Goal: Browse casually: Explore the website without a specific task or goal

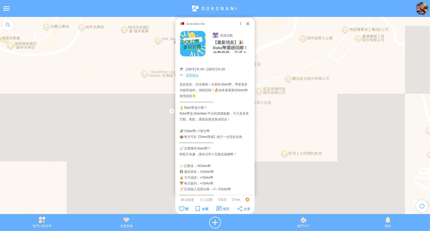
click at [420, 10] on img at bounding box center [422, 8] width 13 height 13
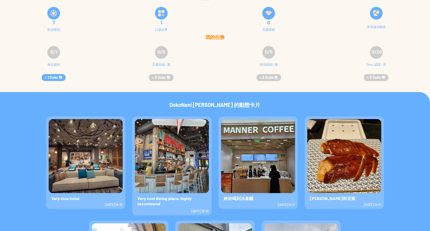
scroll to position [11, 0]
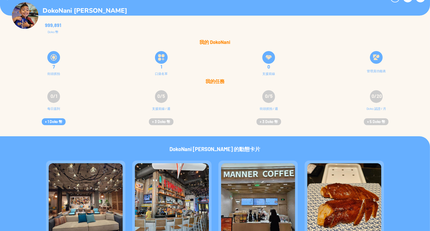
click at [54, 53] on div at bounding box center [53, 57] width 13 height 13
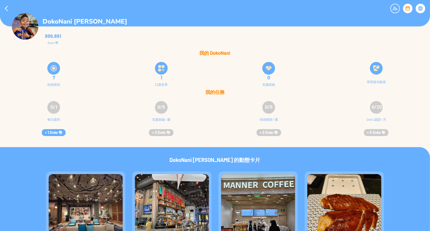
scroll to position [53, 0]
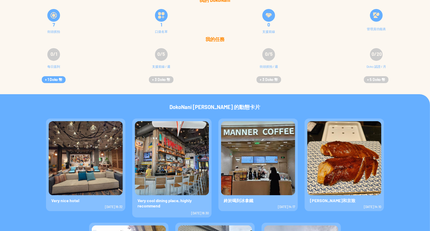
click at [343, 150] on img at bounding box center [344, 158] width 74 height 74
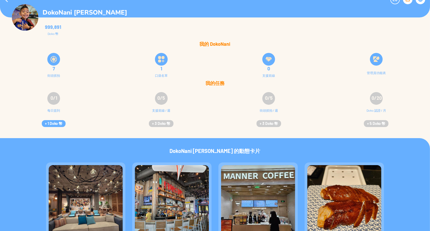
scroll to position [0, 0]
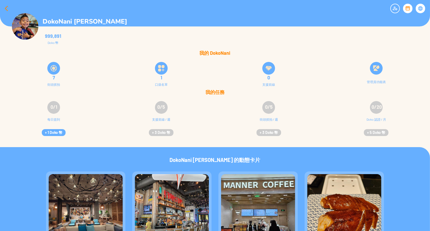
click at [8, 6] on div at bounding box center [6, 8] width 13 height 13
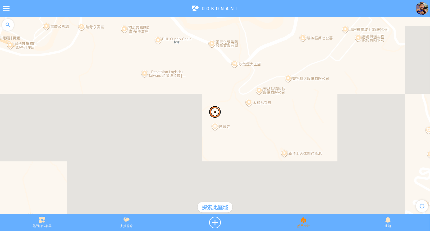
click at [298, 225] on div "熱門卡片" at bounding box center [303, 223] width 84 height 12
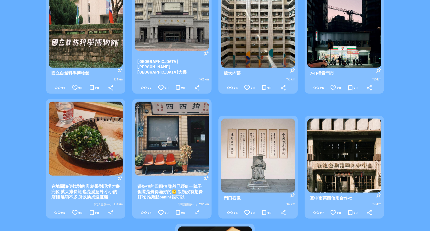
scroll to position [176, 0]
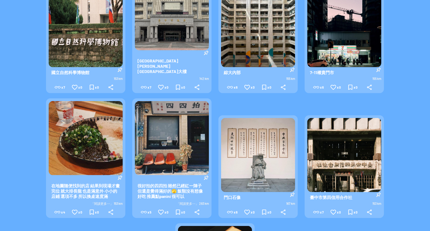
click at [268, 118] on img at bounding box center [258, 155] width 74 height 74
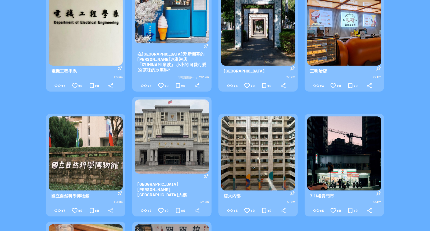
scroll to position [0, 0]
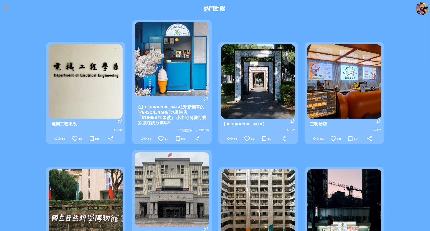
click at [4, 7] on div at bounding box center [6, 8] width 13 height 13
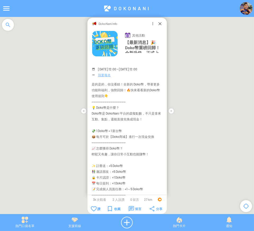
click at [108, 23] on p "DokoNani Info" at bounding box center [107, 23] width 19 height 5
